Goal: Task Accomplishment & Management: Use online tool/utility

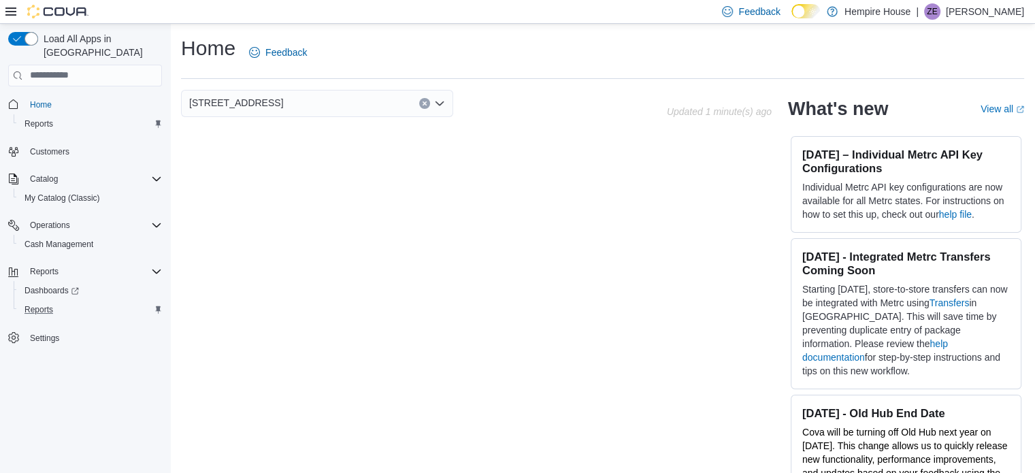
click at [59, 301] on div "Reports" at bounding box center [90, 309] width 143 height 16
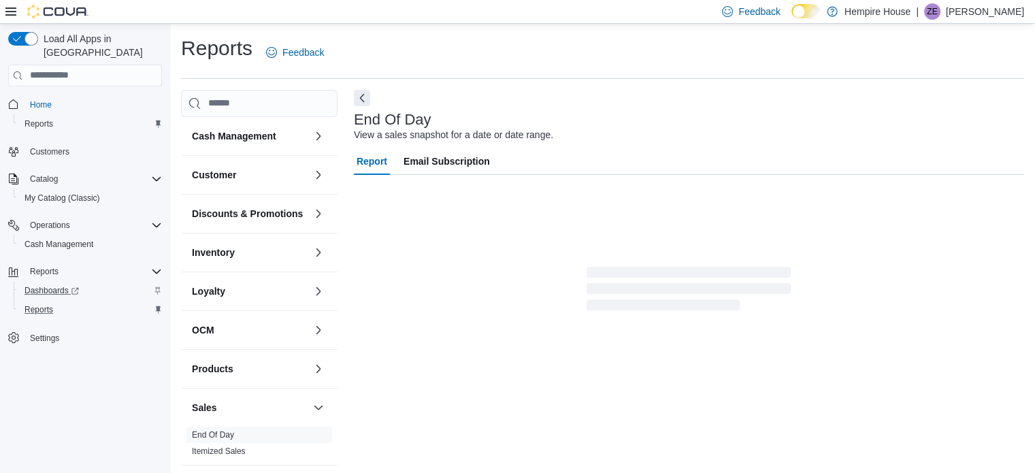
scroll to position [9, 0]
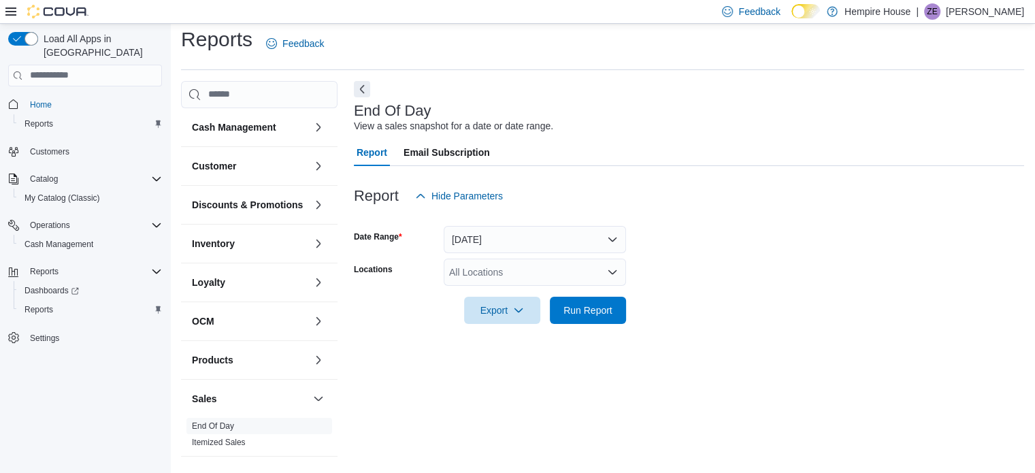
click at [577, 274] on div "All Locations" at bounding box center [535, 272] width 182 height 27
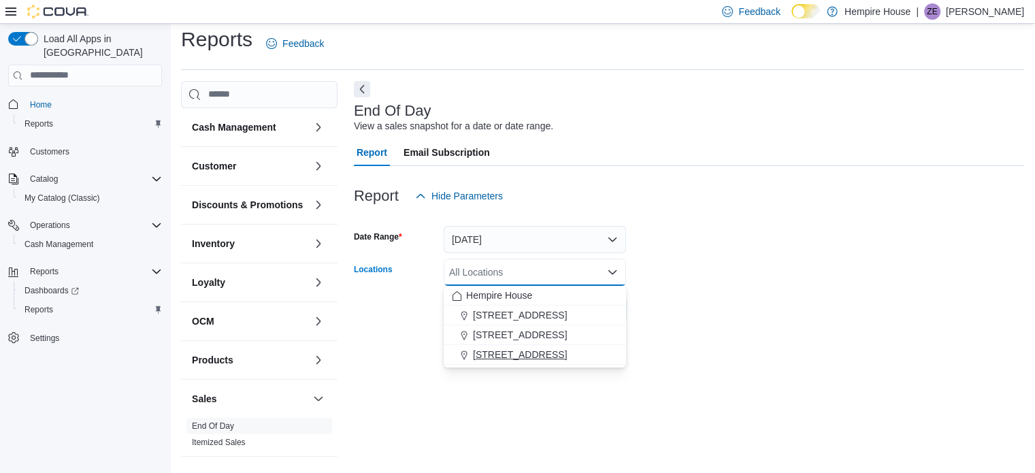
click at [527, 354] on span "[STREET_ADDRESS]" at bounding box center [520, 355] width 94 height 14
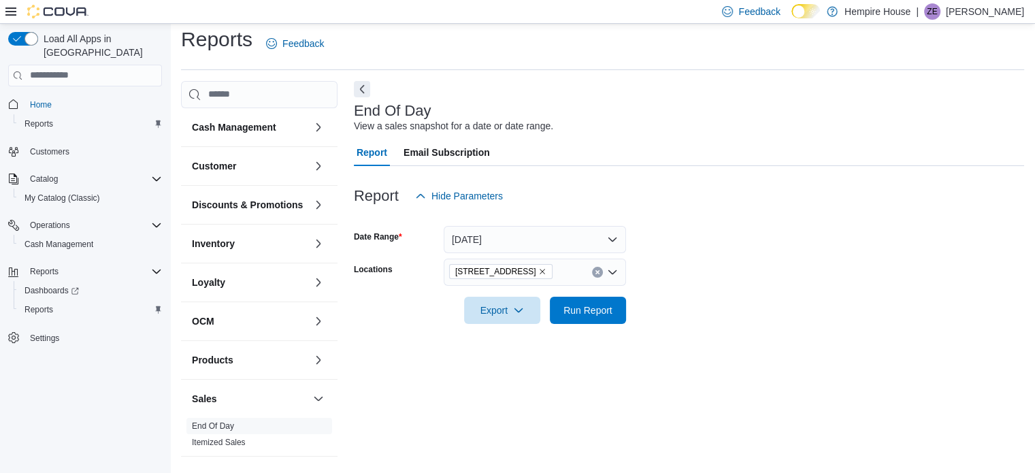
click at [563, 360] on div "End Of Day View a sales snapshot for a date or date range. Report Email Subscri…" at bounding box center [689, 272] width 670 height 382
click at [577, 318] on span "Run Report" at bounding box center [588, 309] width 60 height 27
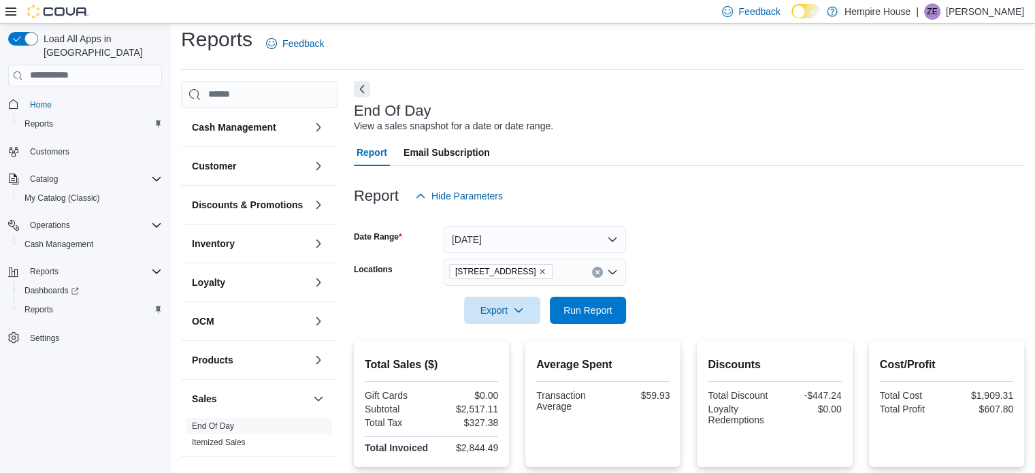
click at [538, 272] on icon "Remove 59 First Street from selection in this group" at bounding box center [542, 271] width 8 height 8
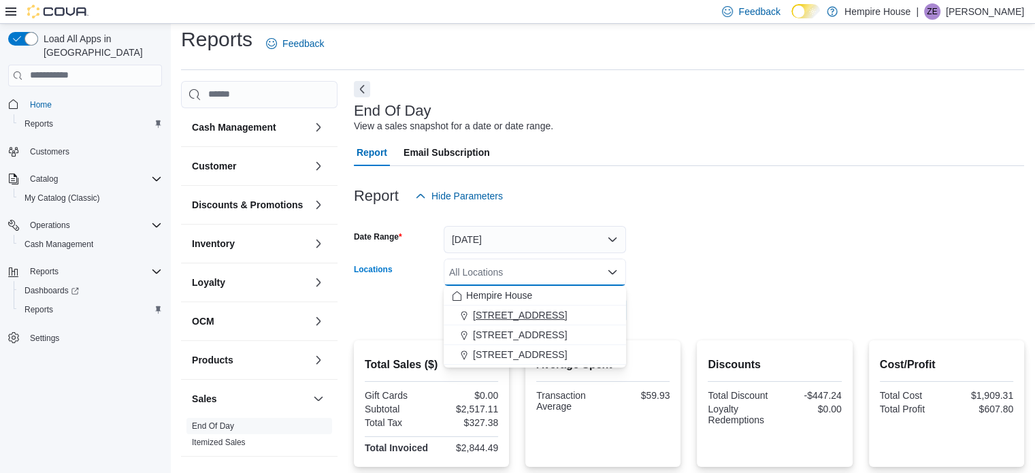
click at [525, 313] on span "[STREET_ADDRESS]" at bounding box center [520, 315] width 94 height 14
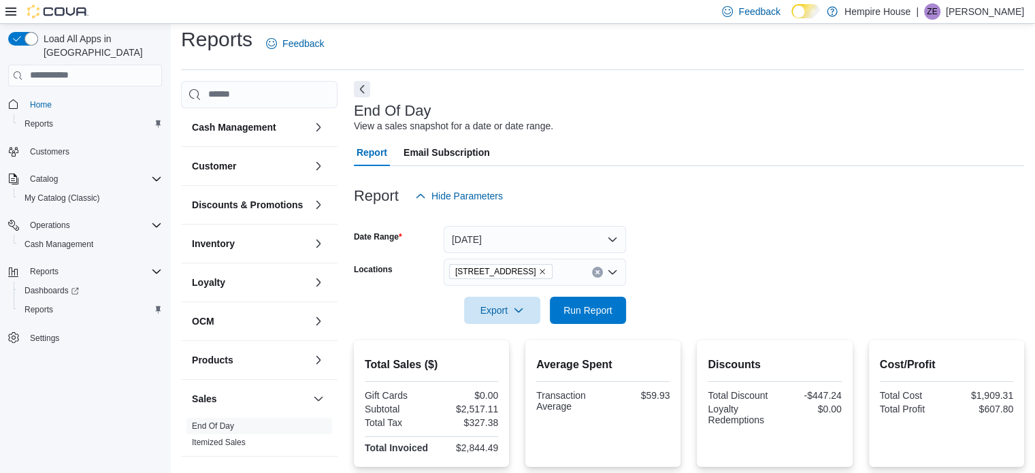
click at [695, 272] on form "Date Range [DATE] Locations [STREET_ADDRESS] Export Run Report" at bounding box center [689, 267] width 670 height 114
click at [573, 312] on span "Run Report" at bounding box center [587, 310] width 49 height 14
click at [538, 271] on icon "Remove 18 Mill Street West from selection in this group" at bounding box center [542, 271] width 8 height 8
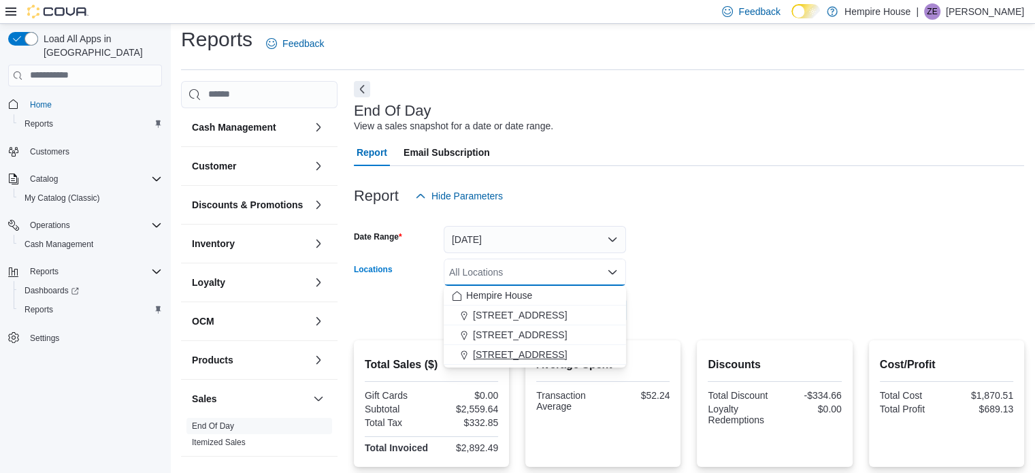
click at [507, 348] on span "[STREET_ADDRESS]" at bounding box center [520, 355] width 94 height 14
click at [661, 295] on div at bounding box center [689, 291] width 670 height 11
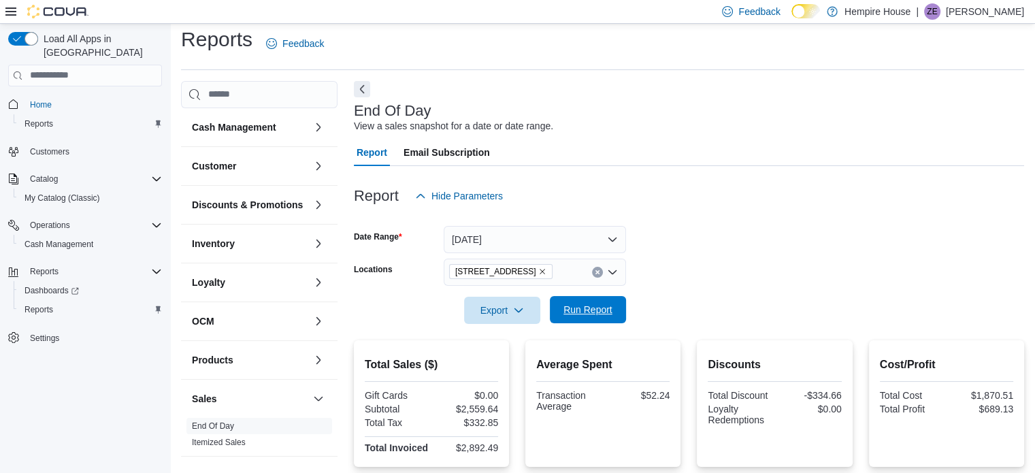
click at [591, 306] on span "Run Report" at bounding box center [587, 310] width 49 height 14
click at [592, 306] on span "Run Report" at bounding box center [587, 310] width 49 height 14
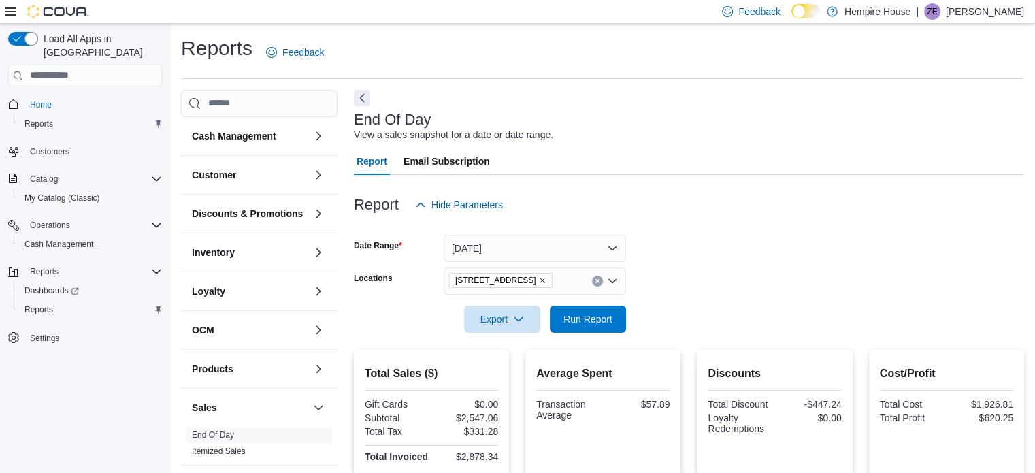
click at [538, 282] on icon "Remove 59 First Street from selection in this group" at bounding box center [542, 280] width 8 height 8
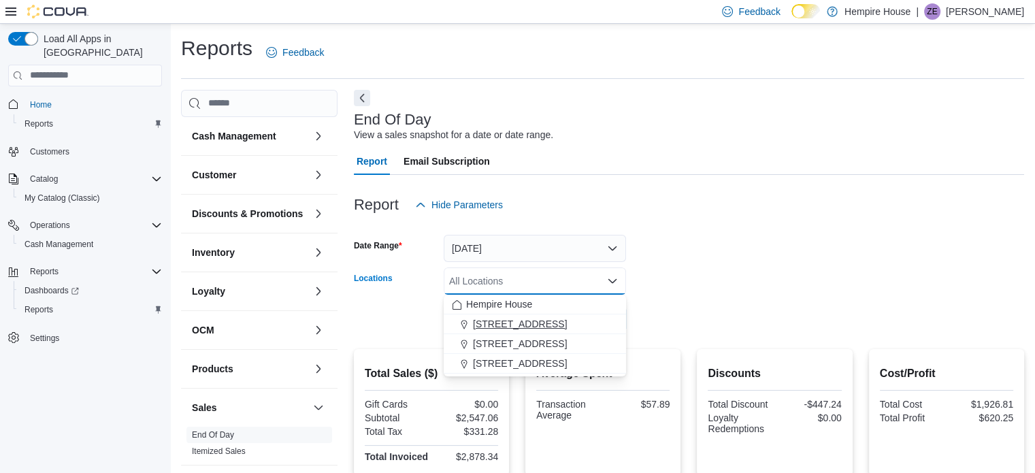
click at [527, 327] on span "[STREET_ADDRESS]" at bounding box center [520, 324] width 94 height 14
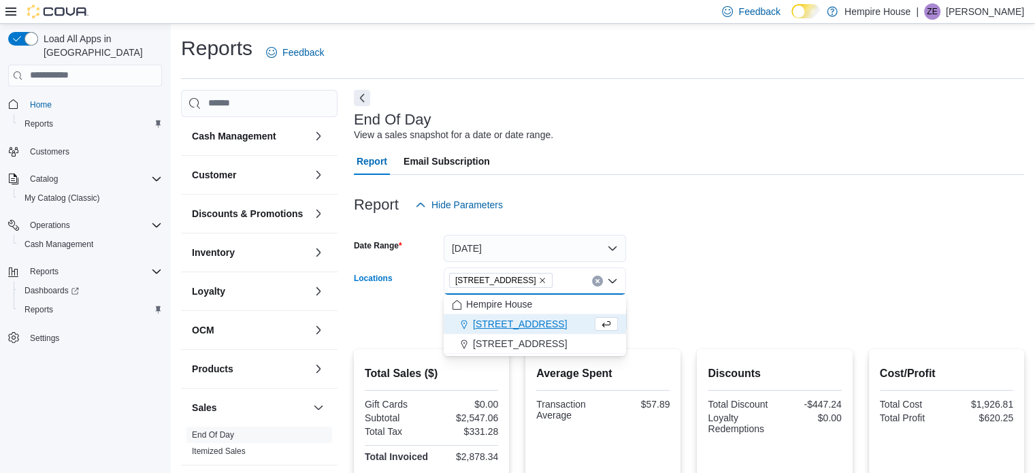
click at [679, 316] on form "Date Range [DATE] Locations [STREET_ADDRESS] Combo box. Selected. [STREET_ADDRE…" at bounding box center [689, 275] width 670 height 114
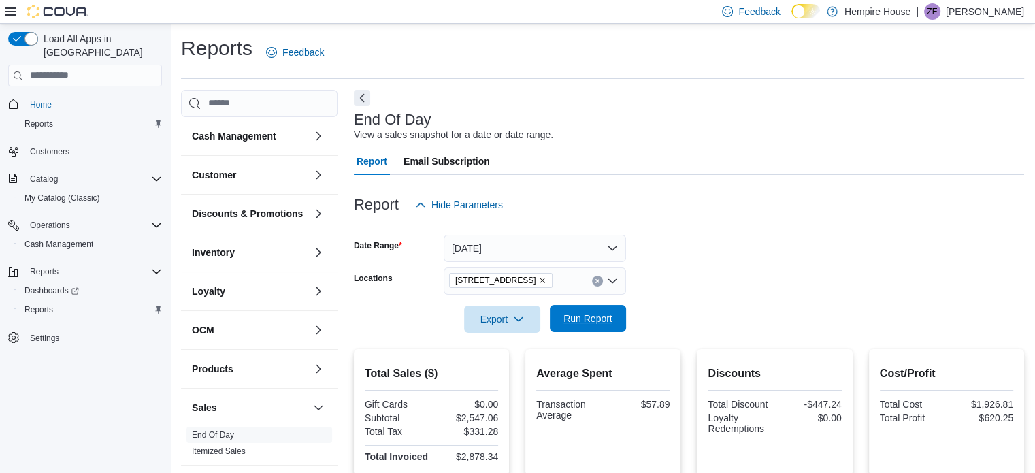
click at [597, 325] on span "Run Report" at bounding box center [587, 319] width 49 height 14
drag, startPoint x: 595, startPoint y: 284, endPoint x: 597, endPoint y: 291, distance: 7.1
click at [595, 282] on button "Clear input" at bounding box center [597, 281] width 11 height 11
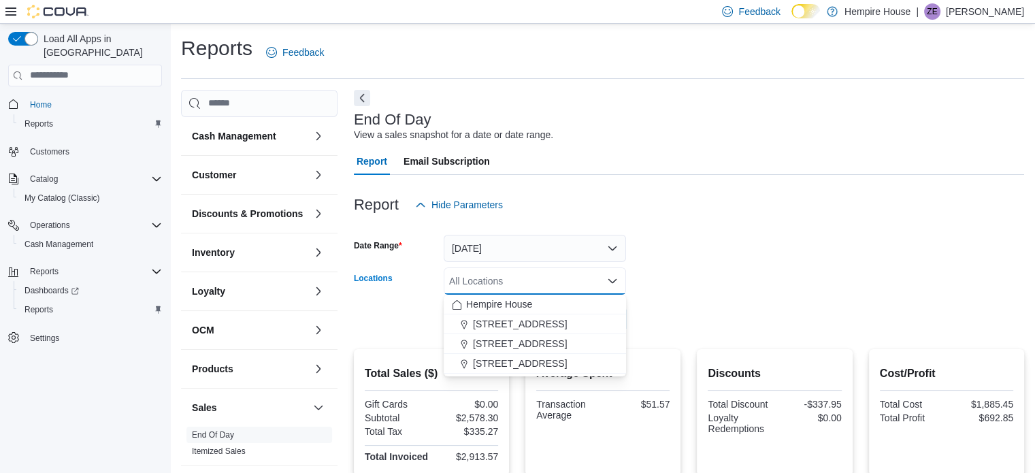
click at [546, 356] on button "[STREET_ADDRESS]" at bounding box center [535, 364] width 182 height 20
click at [649, 316] on form "Date Range [DATE] Locations [STREET_ADDRESS] Combo box. Selected. [STREET_ADDRE…" at bounding box center [689, 275] width 670 height 114
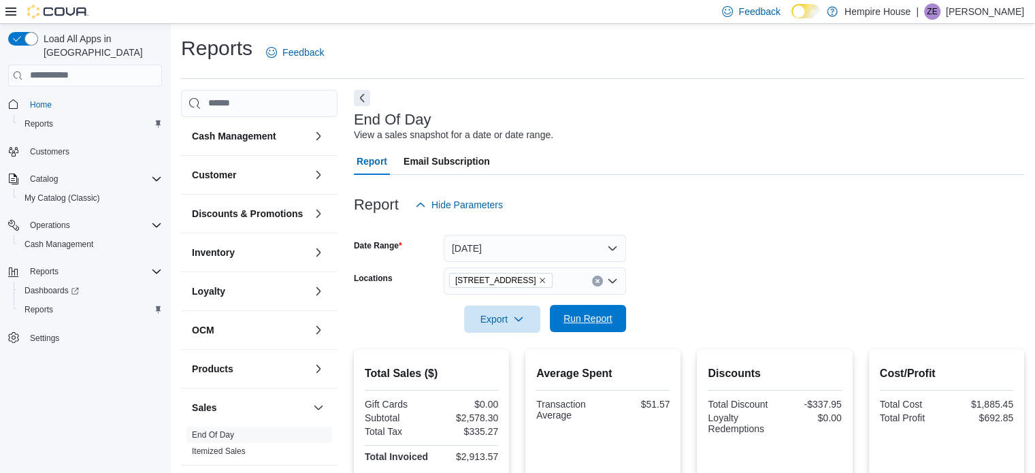
click at [604, 318] on span "Run Report" at bounding box center [587, 319] width 49 height 14
